Goal: Task Accomplishment & Management: Use online tool/utility

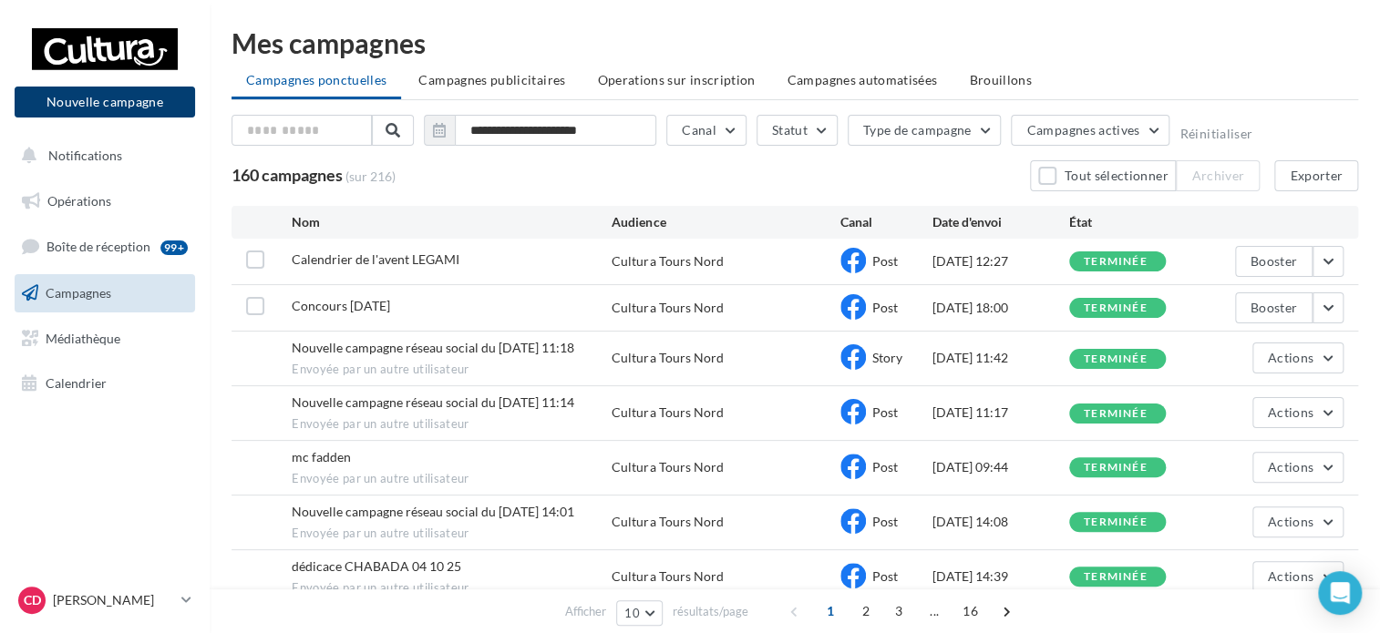
click at [118, 99] on button "Nouvelle campagne" at bounding box center [105, 102] width 180 height 31
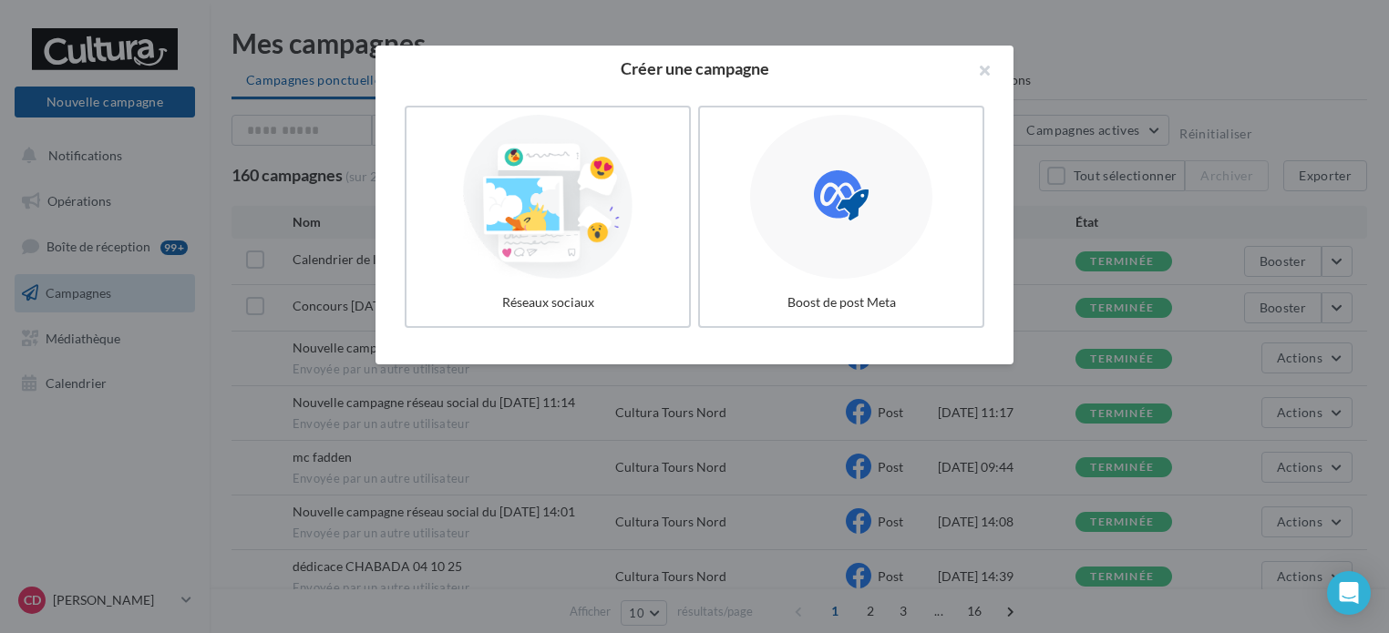
click at [561, 239] on div at bounding box center [548, 197] width 268 height 164
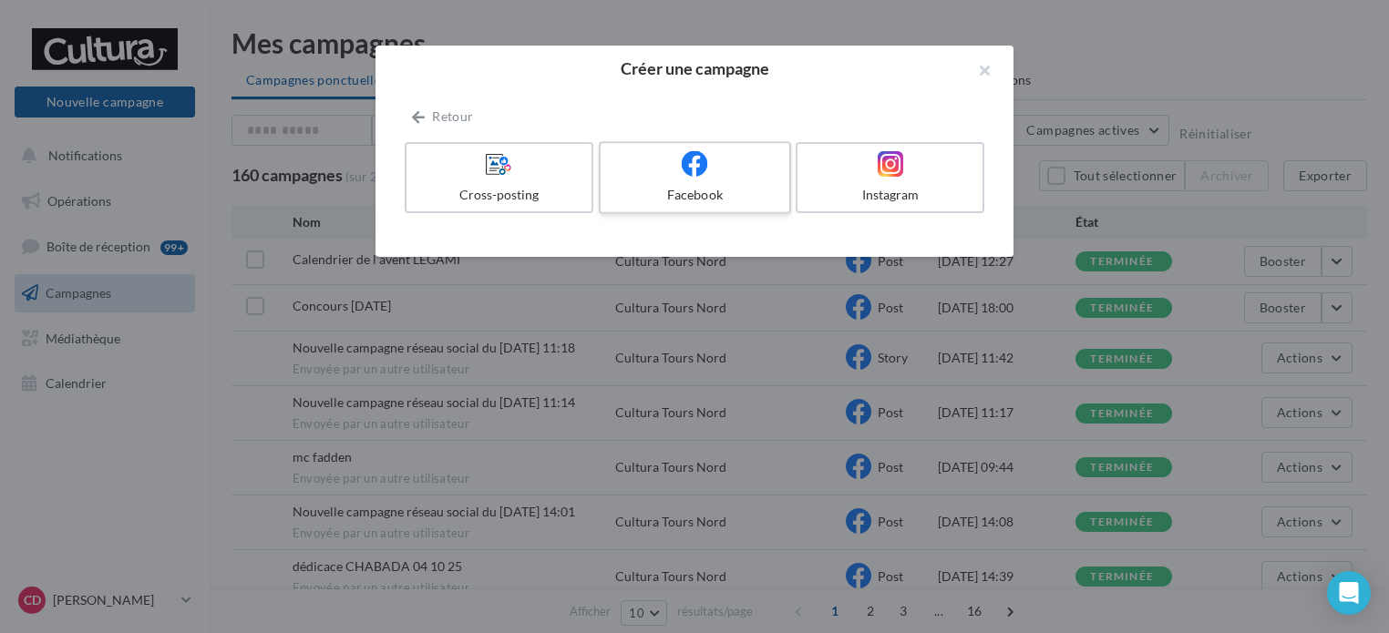
click at [722, 183] on label "Facebook" at bounding box center [695, 177] width 192 height 73
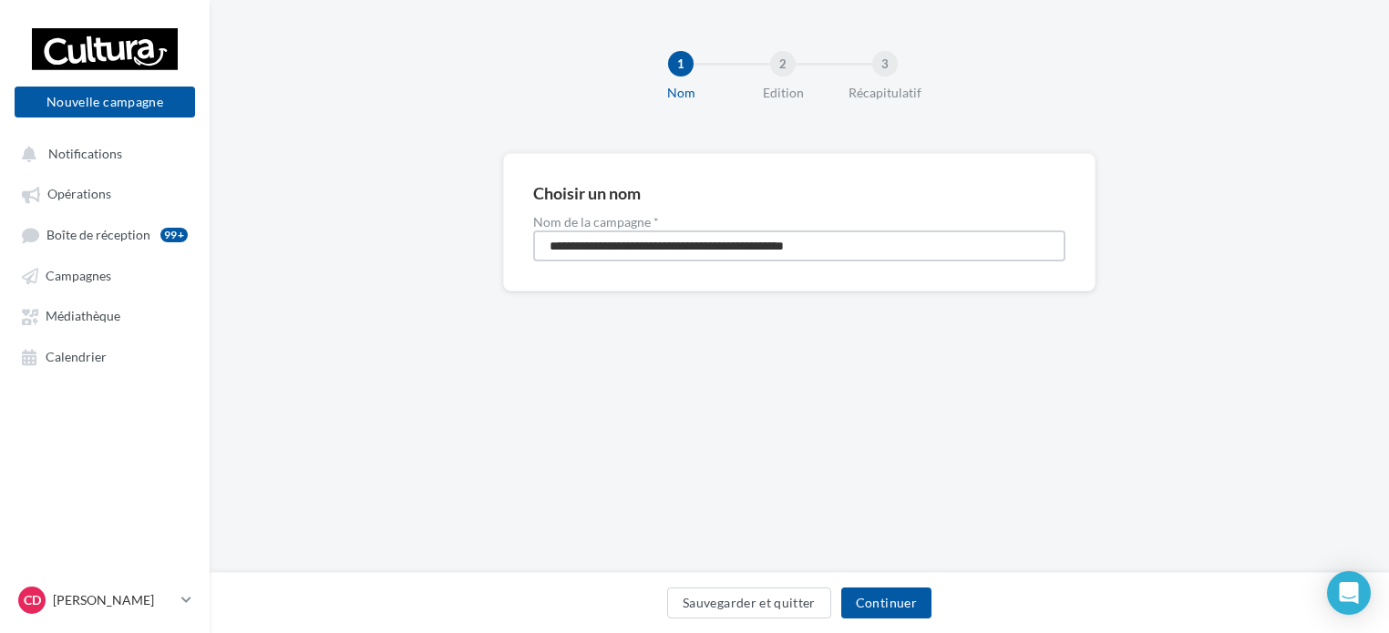
drag, startPoint x: 886, startPoint y: 238, endPoint x: 435, endPoint y: 234, distance: 451.2
click at [455, 258] on div "**********" at bounding box center [799, 251] width 1179 height 197
click at [553, 243] on input "**********" at bounding box center [799, 246] width 532 height 31
type input "**********"
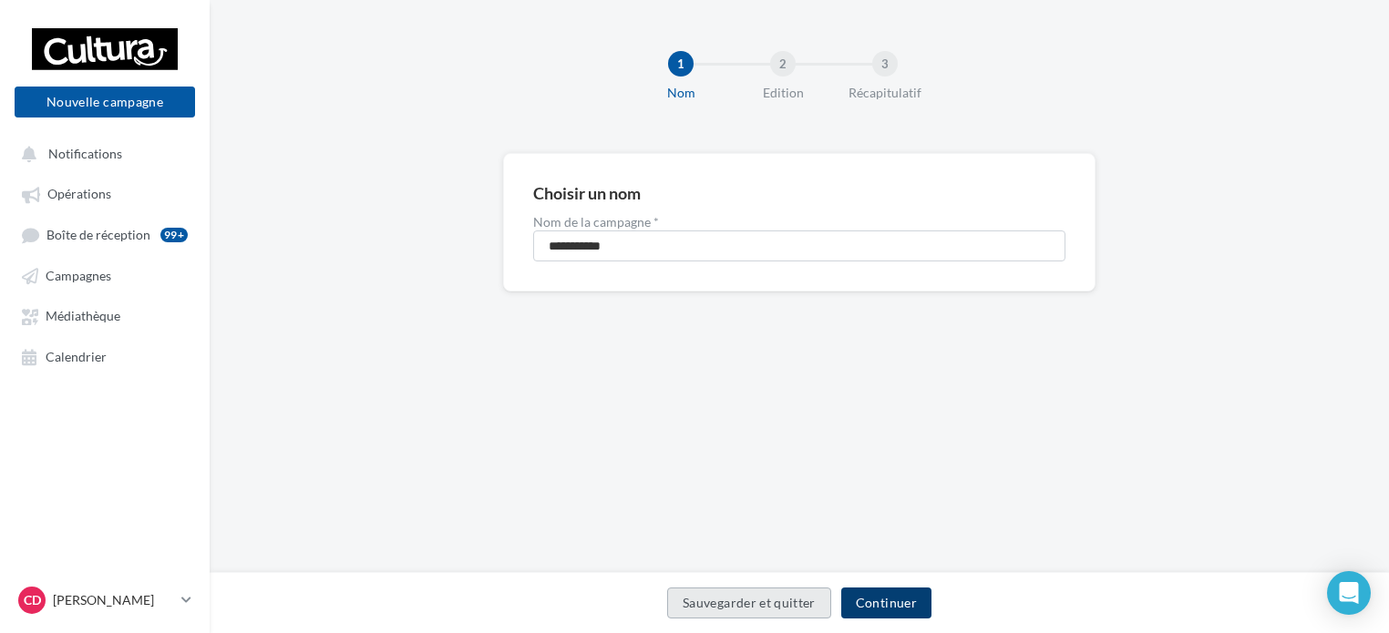
click at [888, 604] on button "Continuer" at bounding box center [886, 603] width 90 height 31
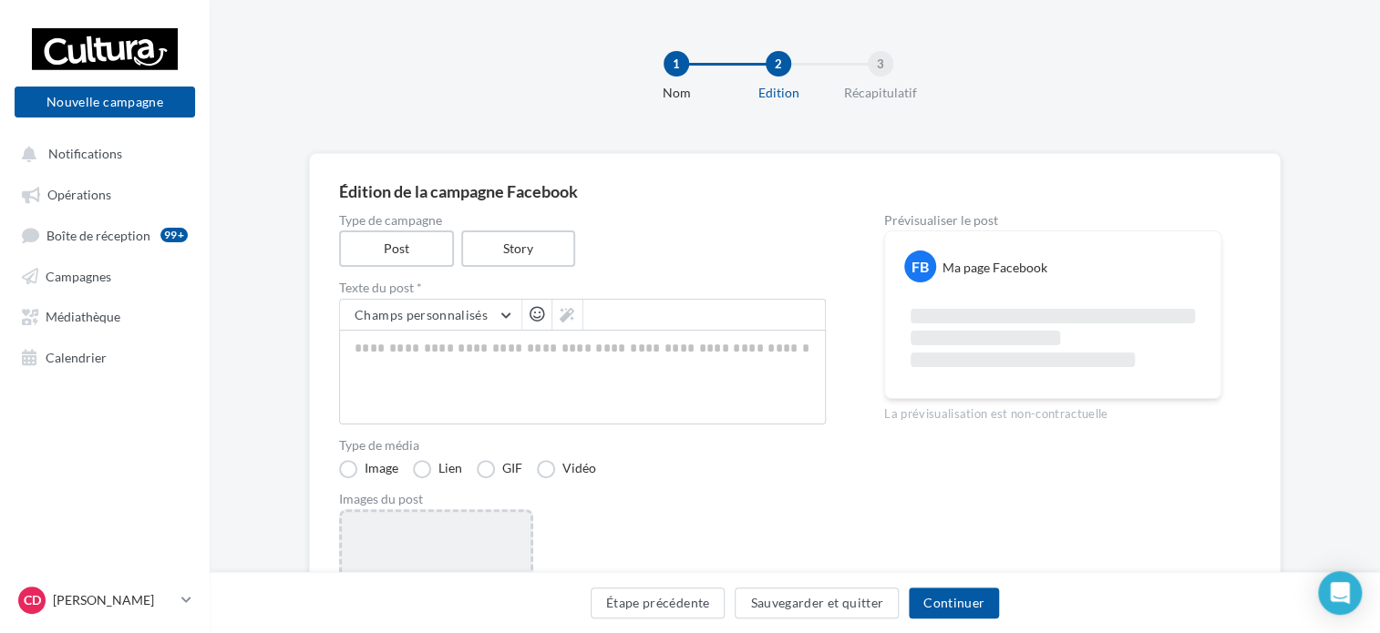
click at [458, 530] on div "Ajouter une image Format: png, jpg" at bounding box center [436, 628] width 194 height 237
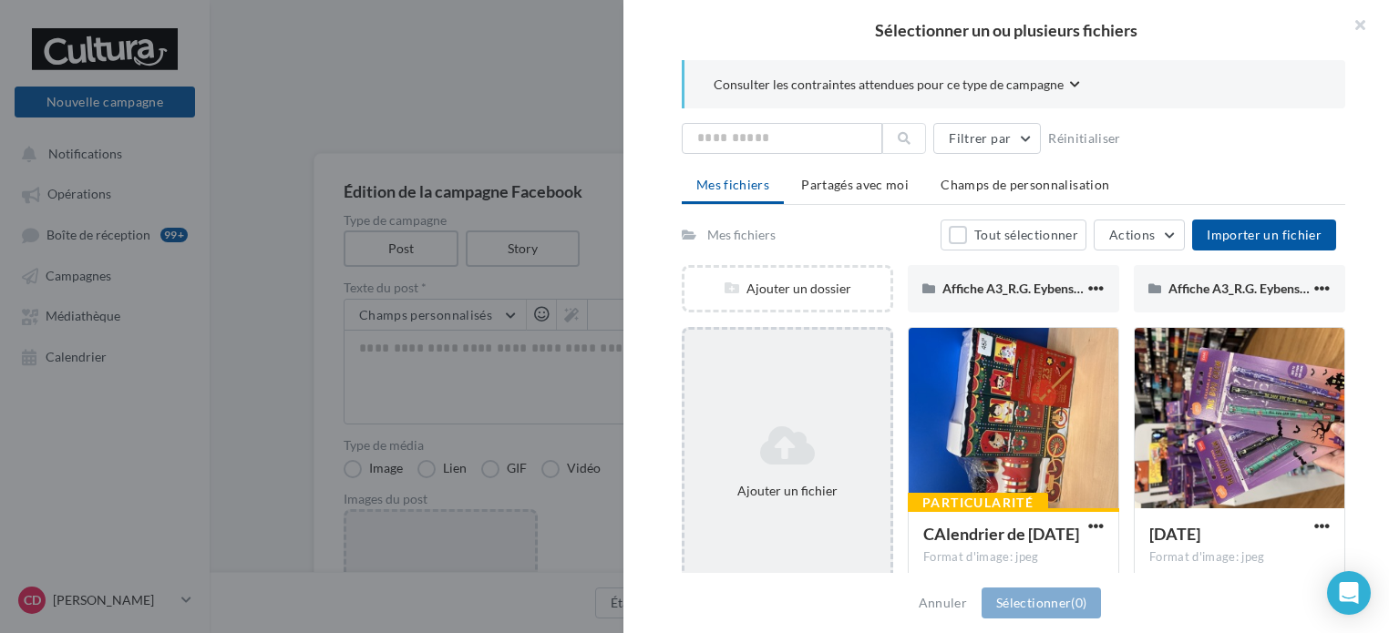
click at [777, 451] on icon at bounding box center [787, 446] width 191 height 44
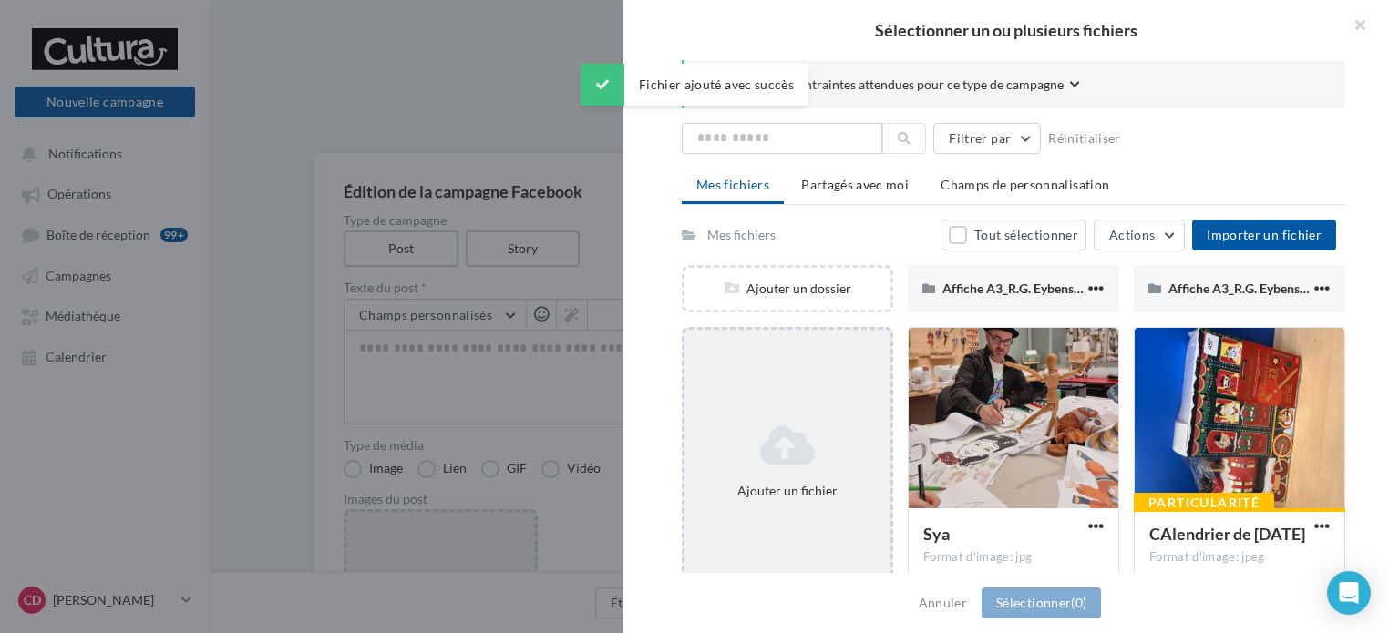
click at [780, 412] on div "Ajouter un fichier" at bounding box center [787, 462] width 211 height 270
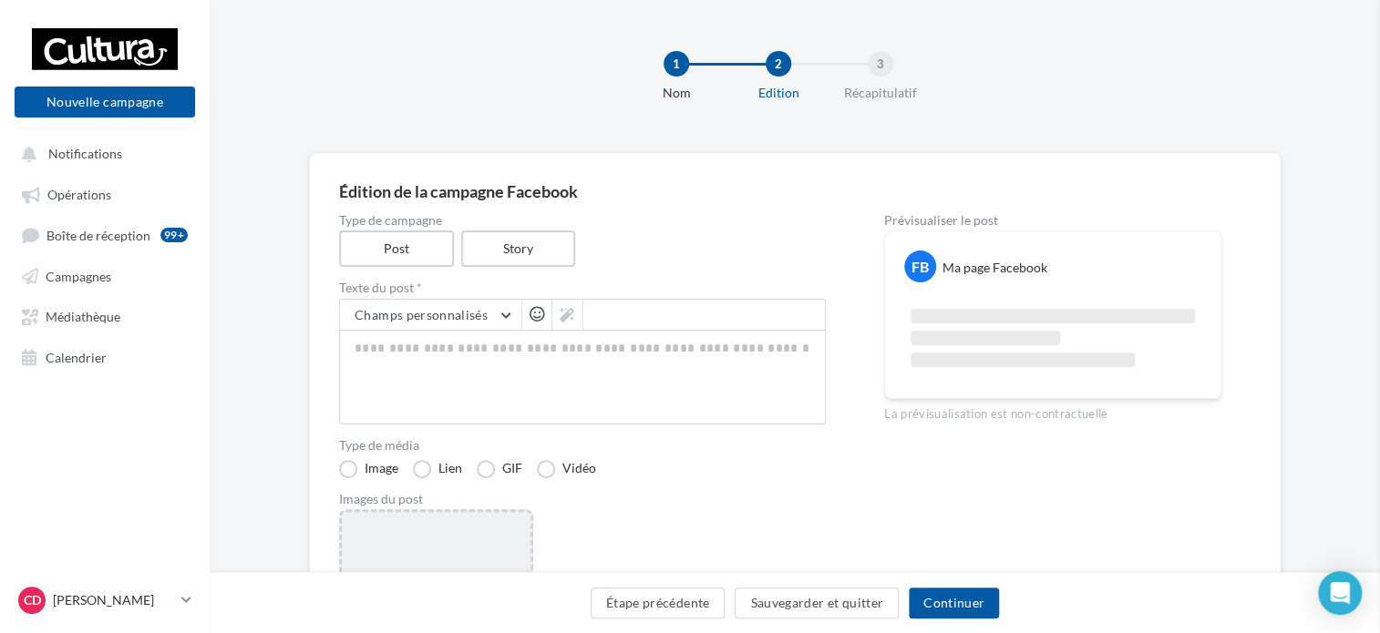
click at [432, 512] on div "Sélectionner un ou plusieurs fichiers Consulter les contraintes attendues pour …" at bounding box center [436, 512] width 189 height 0
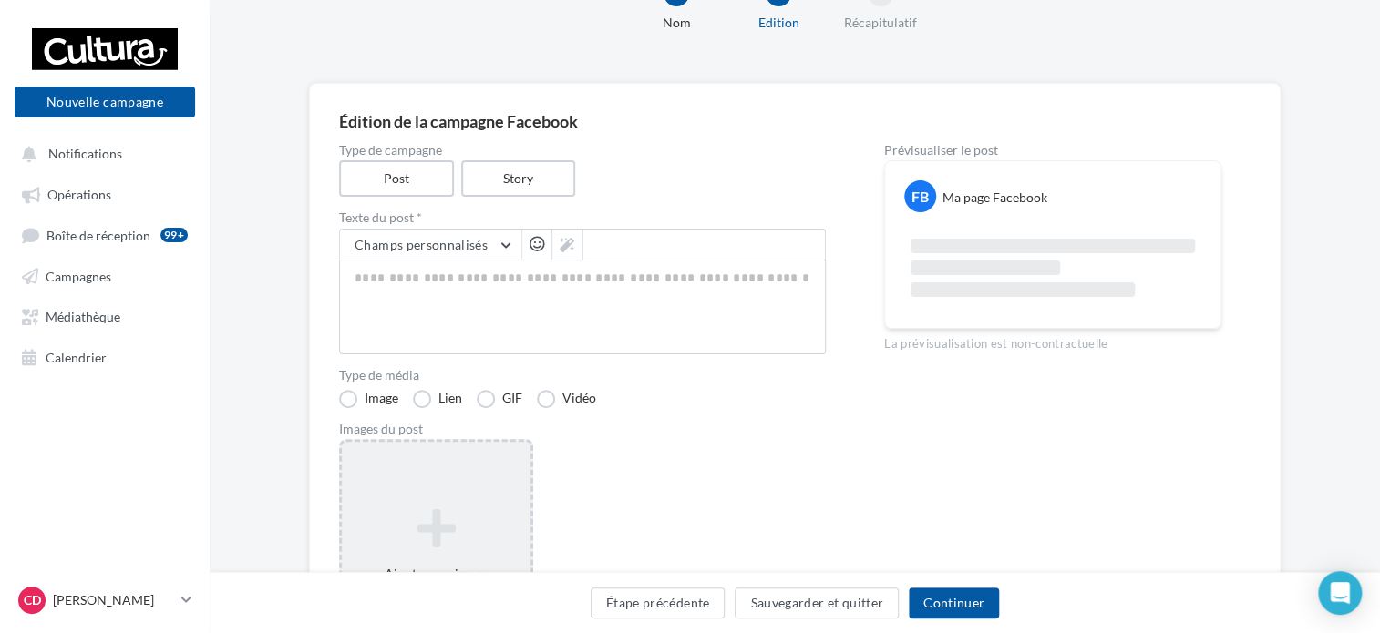
scroll to position [182, 0]
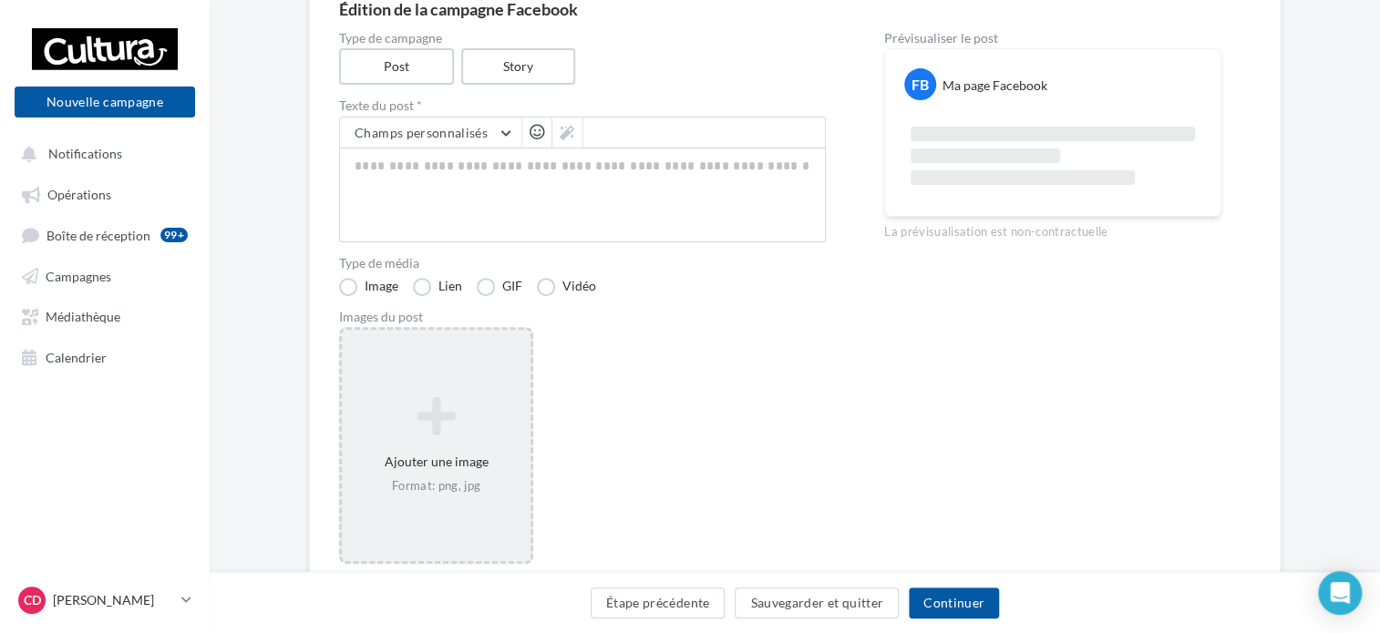
click at [425, 454] on div "Ajouter une image Format: png, jpg" at bounding box center [436, 445] width 189 height 117
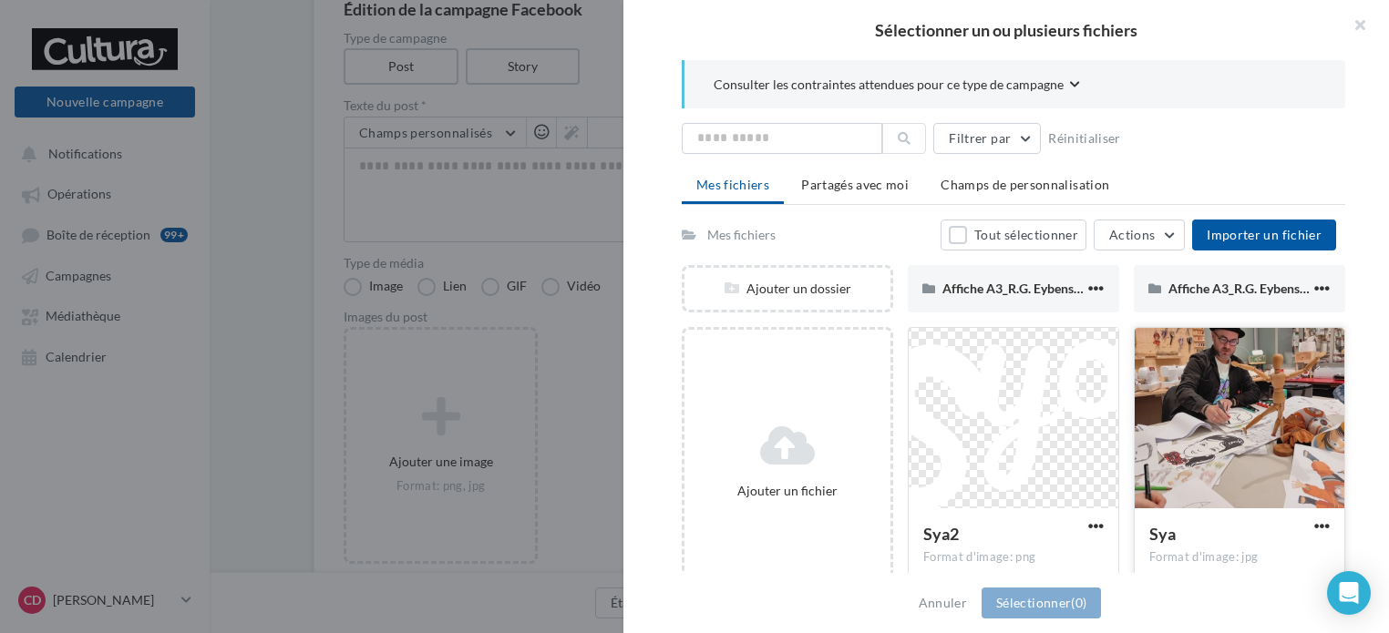
click at [1215, 422] on div at bounding box center [1240, 419] width 210 height 182
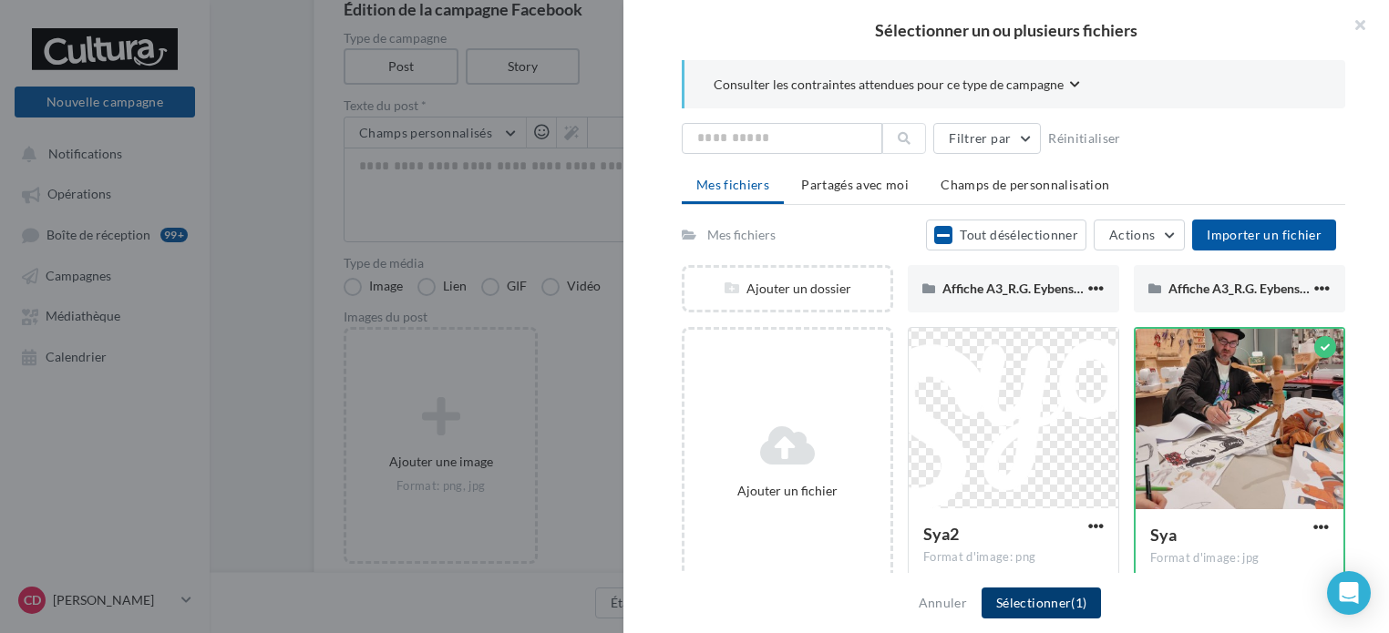
click at [1080, 608] on span "(1)" at bounding box center [1078, 602] width 15 height 15
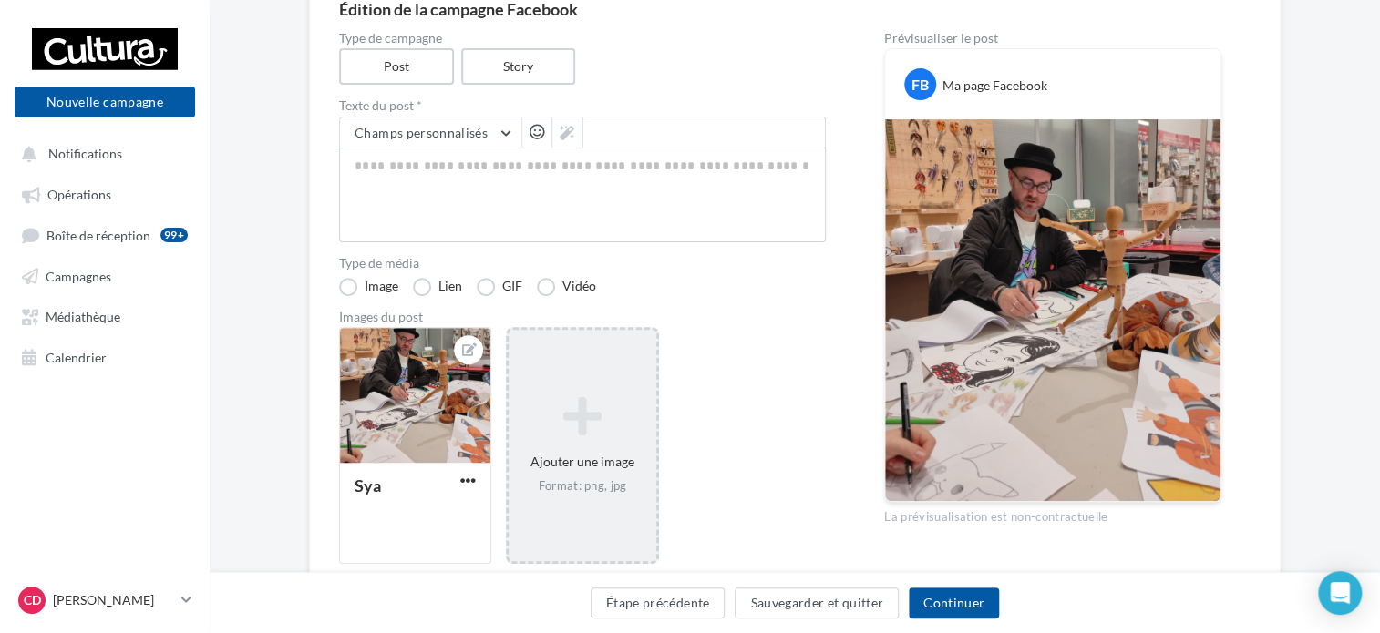
click at [590, 473] on div "Ajouter une image Format: png, jpg" at bounding box center [582, 445] width 147 height 117
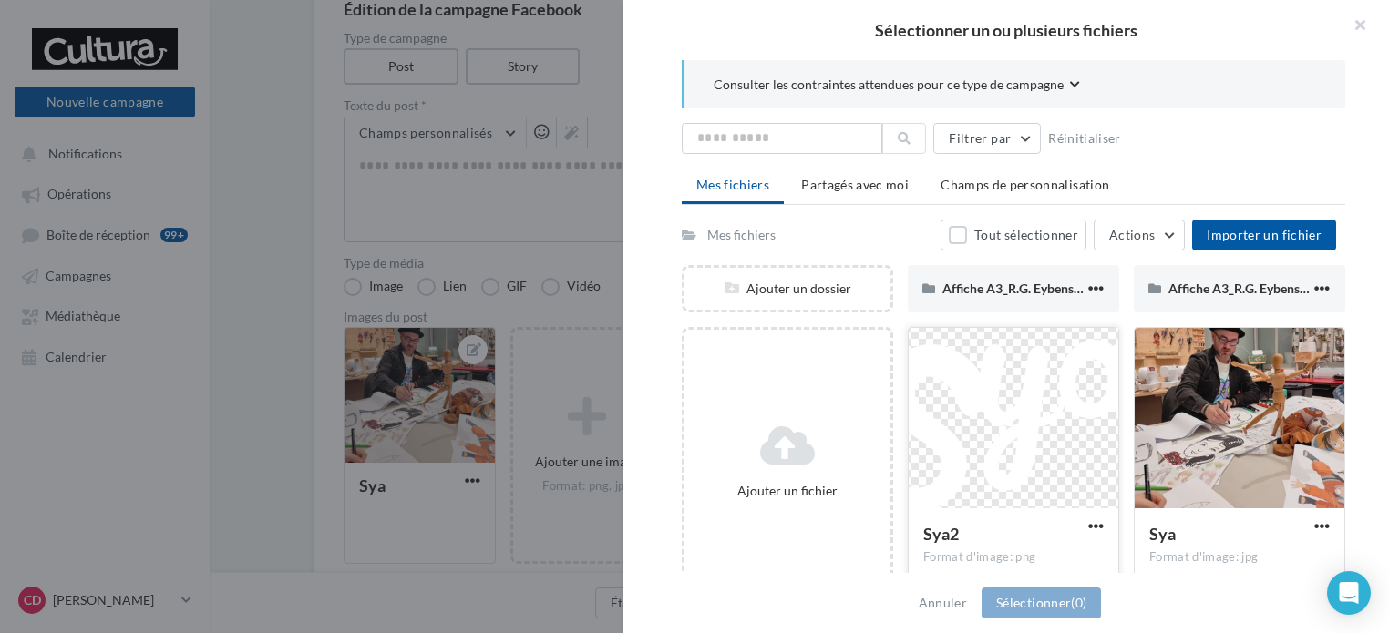
click at [1032, 452] on div at bounding box center [1014, 419] width 210 height 182
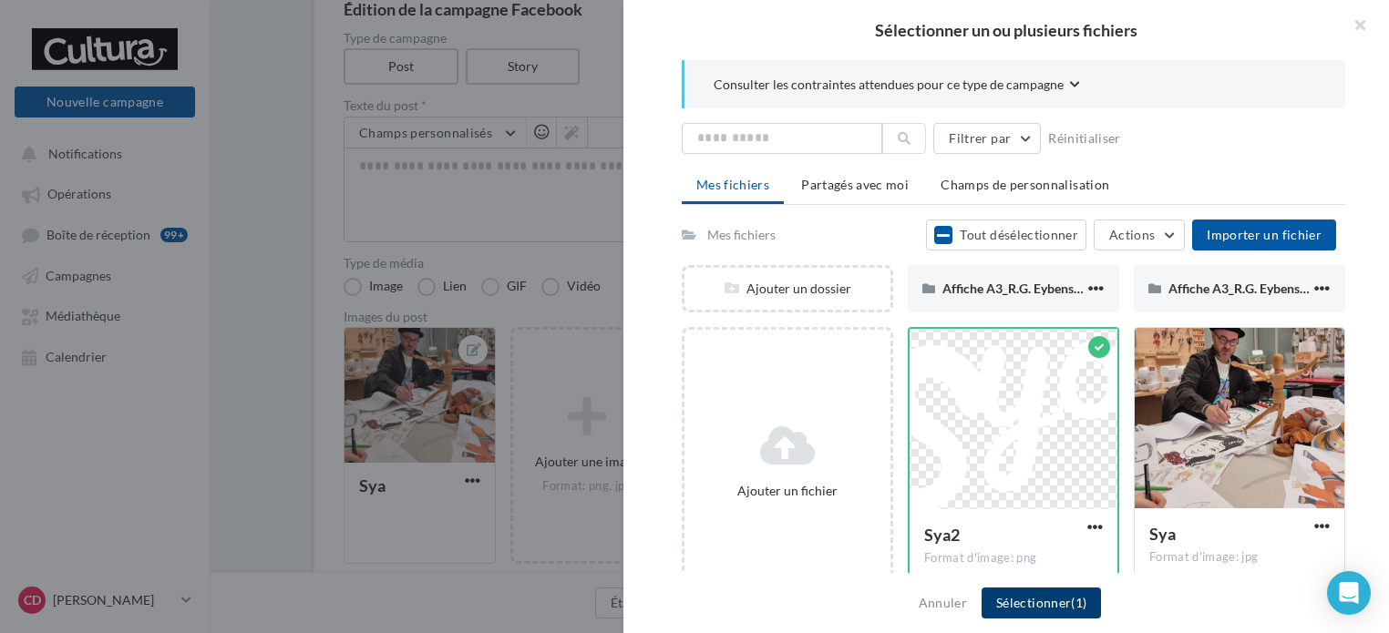
click at [1068, 608] on button "Sélectionner (1)" at bounding box center [1041, 603] width 119 height 31
